Goal: Information Seeking & Learning: Learn about a topic

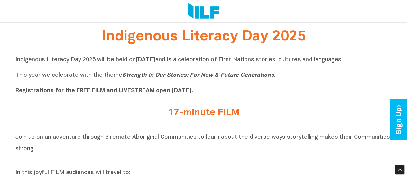
scroll to position [174, 0]
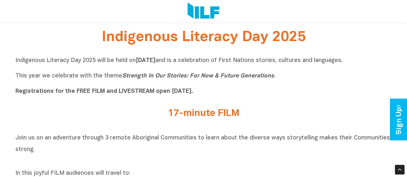
click at [149, 87] on p "Indigenous Literacy Day 2025 will be held on Wednesday 3 September and is a cel…" at bounding box center [203, 76] width 376 height 39
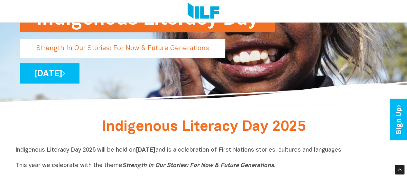
scroll to position [0, 0]
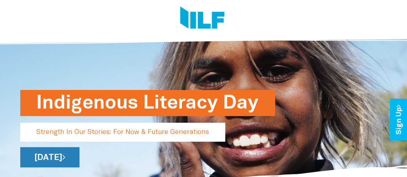
click at [79, 159] on link "[DATE]" at bounding box center [49, 157] width 59 height 20
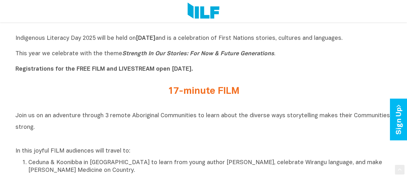
scroll to position [213, 0]
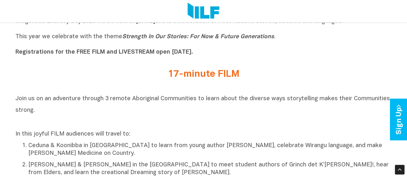
click at [102, 49] on p "Indigenous Literacy Day 2025 will be held [DATE][DATE] and is a celebration of …" at bounding box center [203, 37] width 376 height 39
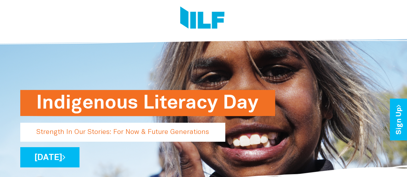
click at [206, 21] on img at bounding box center [202, 18] width 44 height 24
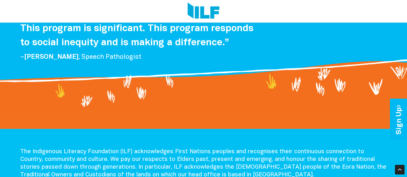
scroll to position [1368, 0]
